Goal: Information Seeking & Learning: Understand process/instructions

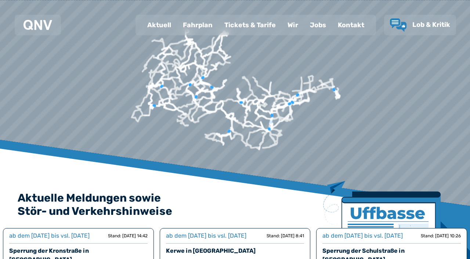
click at [205, 30] on div "Fahrplan" at bounding box center [198, 24] width 42 height 19
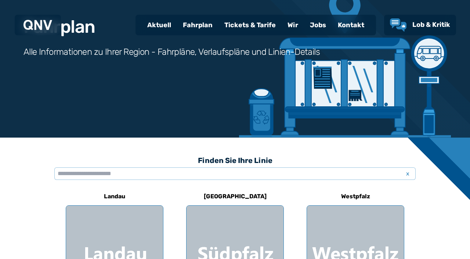
scroll to position [166, 0]
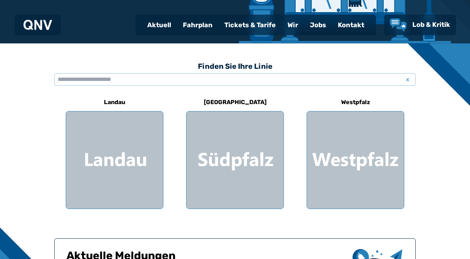
click at [358, 151] on div at bounding box center [355, 159] width 97 height 97
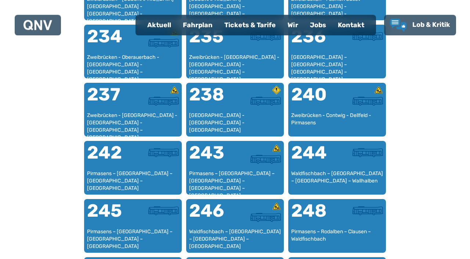
scroll to position [713, 0]
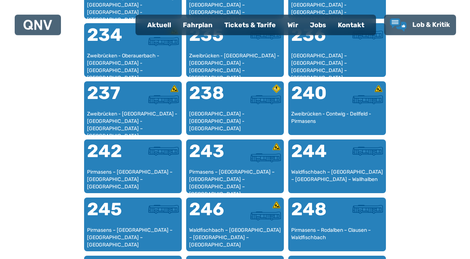
click at [122, 151] on div "242" at bounding box center [110, 155] width 46 height 26
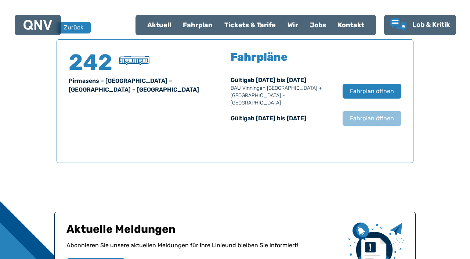
scroll to position [484, 0]
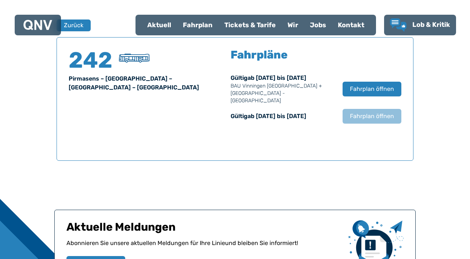
click at [378, 85] on span "Fahrplan öffnen" at bounding box center [372, 88] width 44 height 9
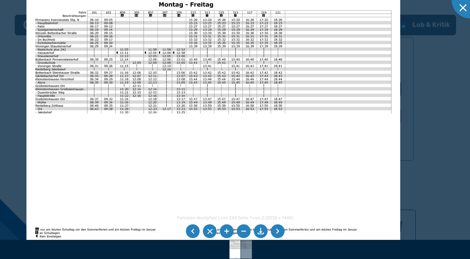
click at [281, 233] on li at bounding box center [278, 231] width 14 height 14
